Goal: Navigation & Orientation: Understand site structure

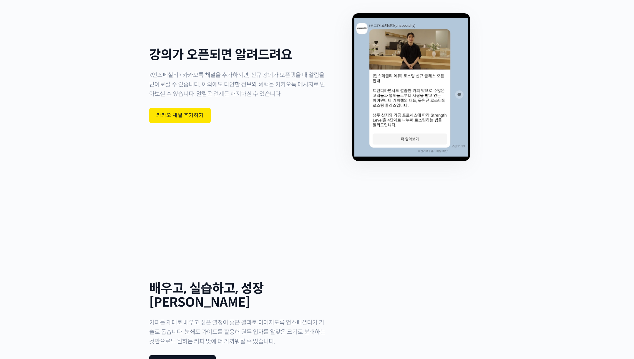
scroll to position [1835, 0]
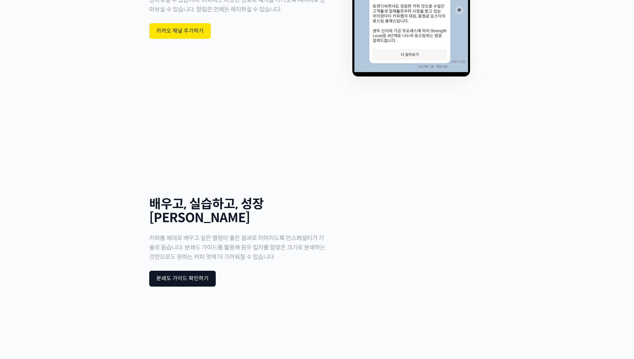
drag, startPoint x: 341, startPoint y: 285, endPoint x: 527, endPoint y: 368, distance: 203.6
drag, startPoint x: 502, startPoint y: 347, endPoint x: 142, endPoint y: 305, distance: 362.3
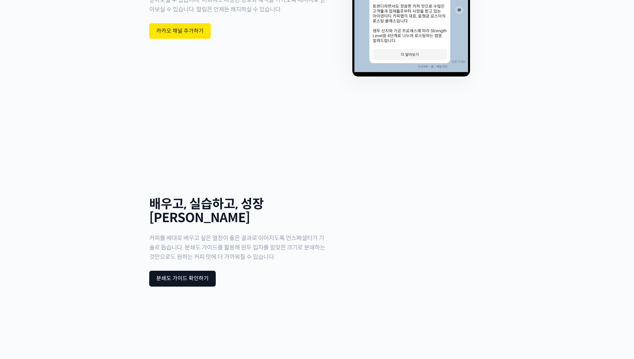
drag, startPoint x: 185, startPoint y: 305, endPoint x: 501, endPoint y: 339, distance: 317.6
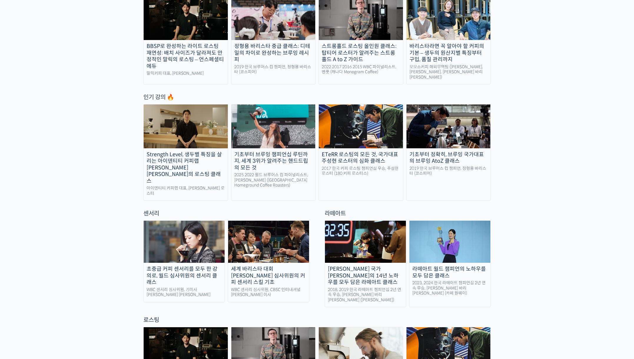
scroll to position [0, 0]
